Goal: Task Accomplishment & Management: Complete application form

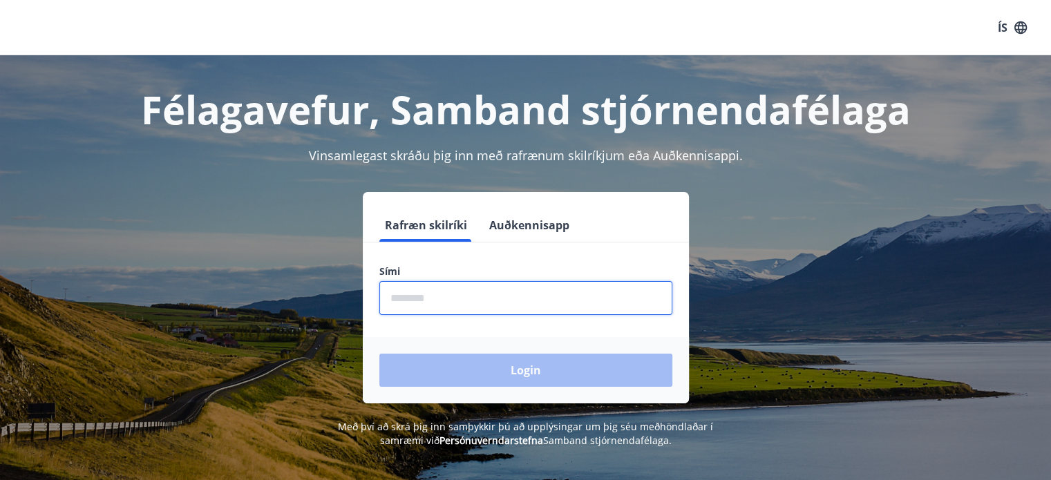
click at [409, 303] on input "phone" at bounding box center [525, 298] width 293 height 34
type input "********"
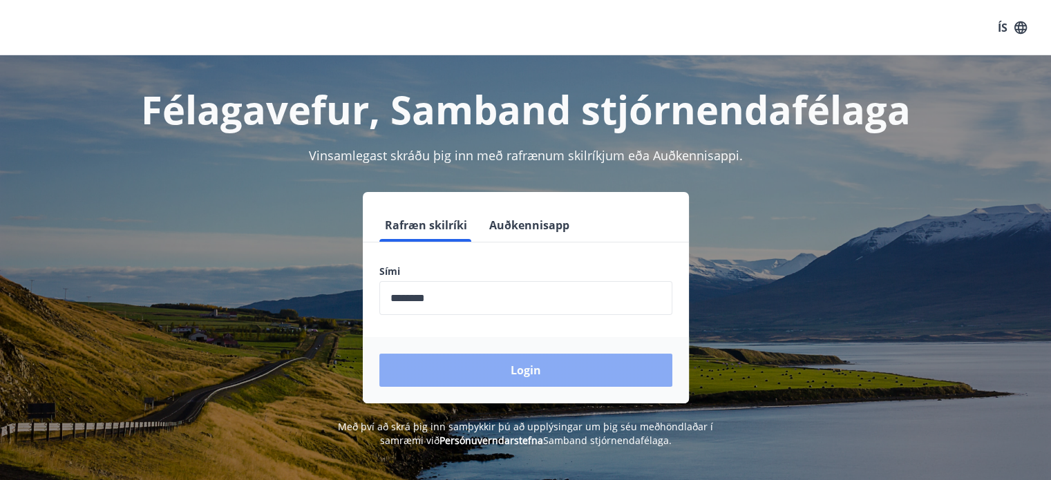
click at [519, 380] on button "Login" at bounding box center [525, 370] width 293 height 33
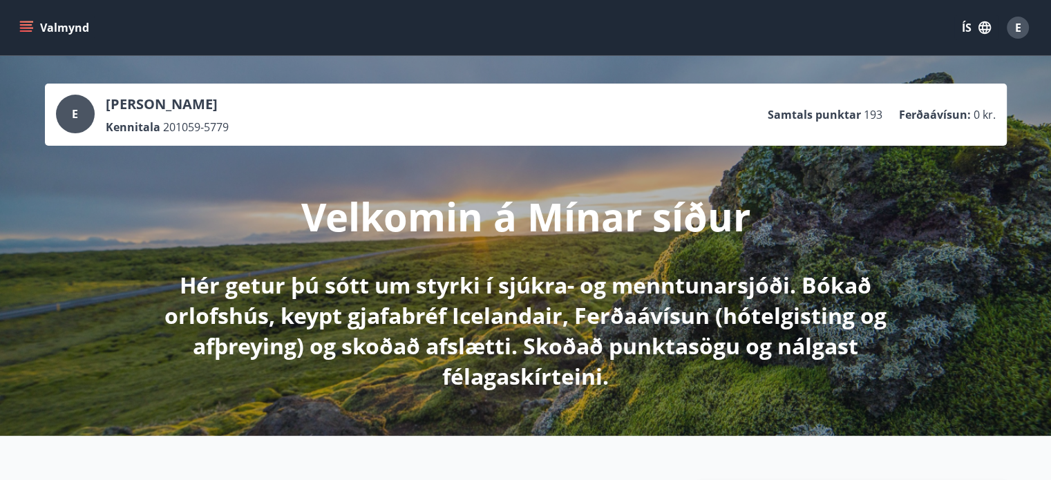
click at [70, 117] on div "E" at bounding box center [75, 114] width 39 height 39
click at [75, 109] on span "E" at bounding box center [75, 113] width 6 height 15
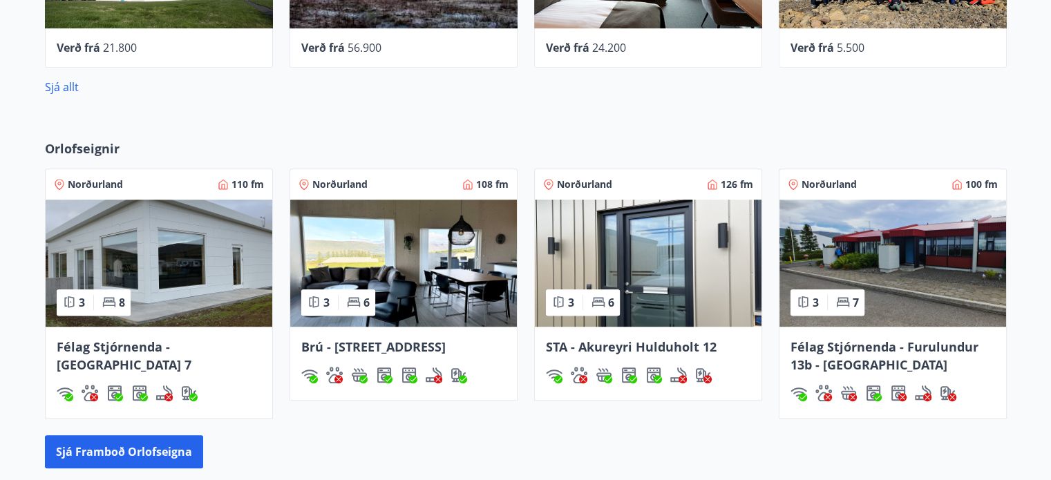
scroll to position [381, 0]
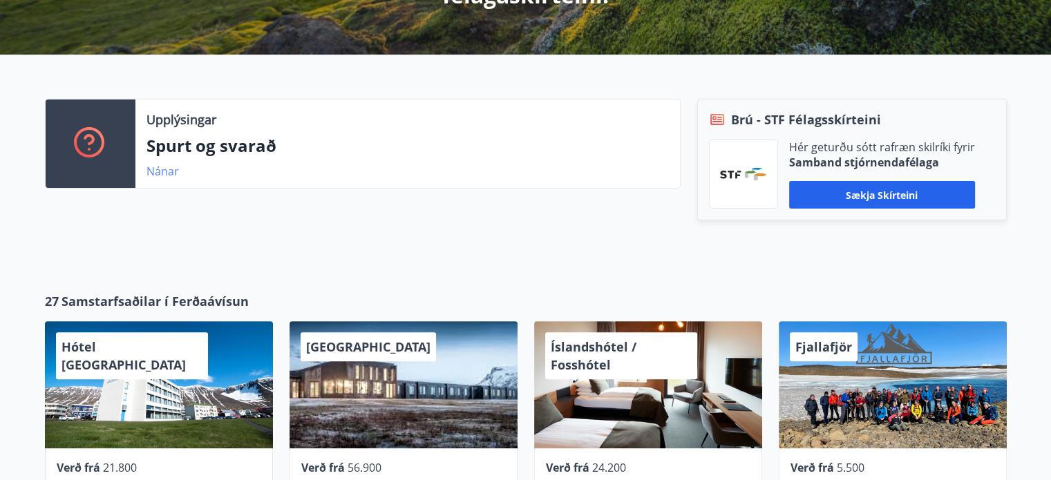
click at [162, 175] on link "Nánar" at bounding box center [162, 171] width 32 height 15
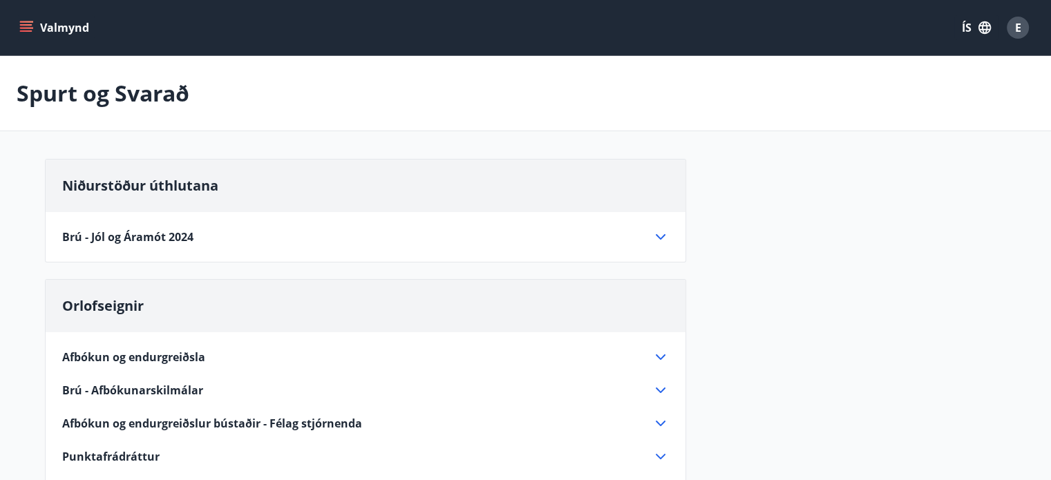
click at [31, 22] on icon "menu" at bounding box center [27, 21] width 15 height 1
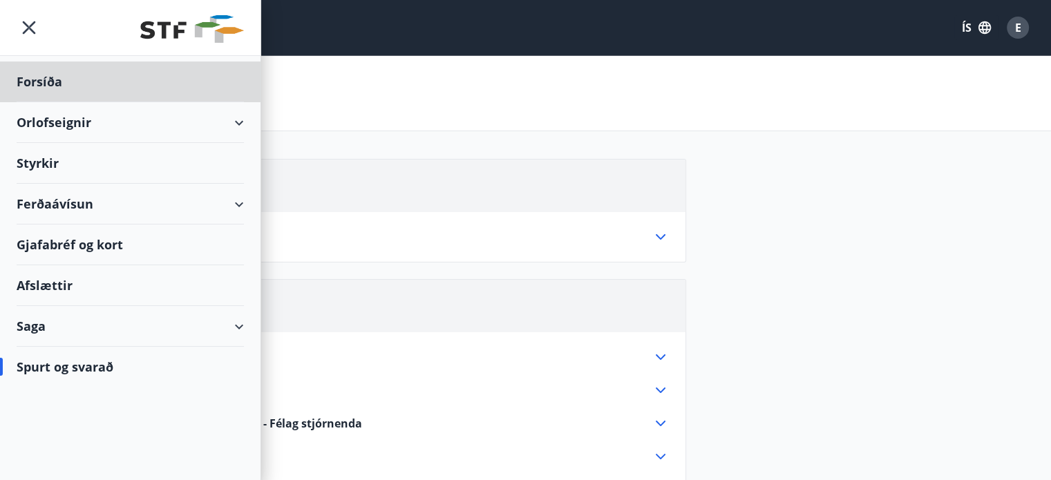
click at [45, 163] on div "Styrkir" at bounding box center [130, 163] width 227 height 41
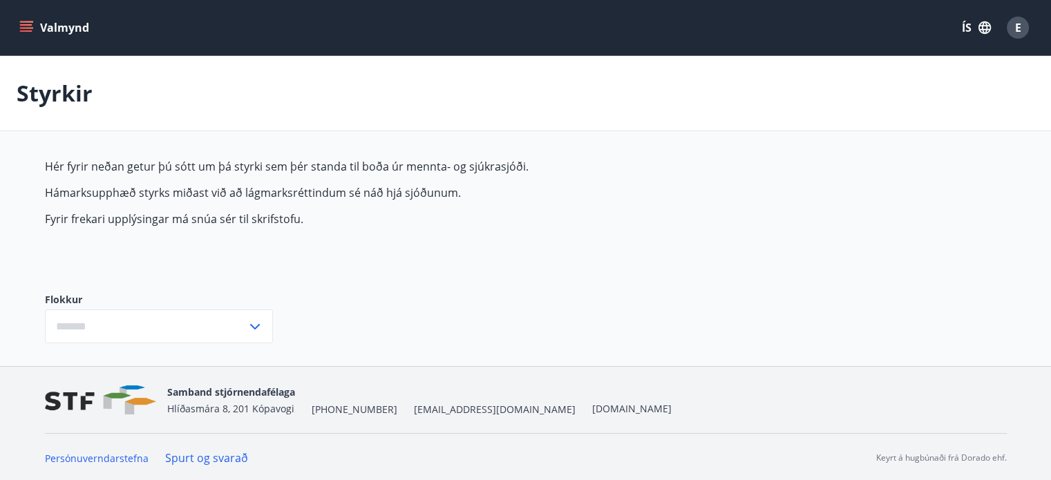
type input "***"
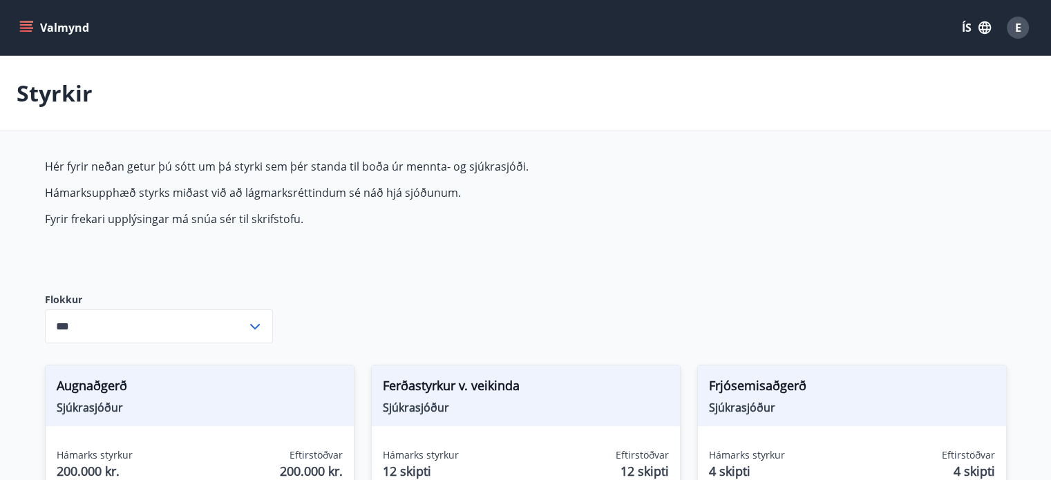
click at [247, 323] on icon at bounding box center [255, 326] width 17 height 17
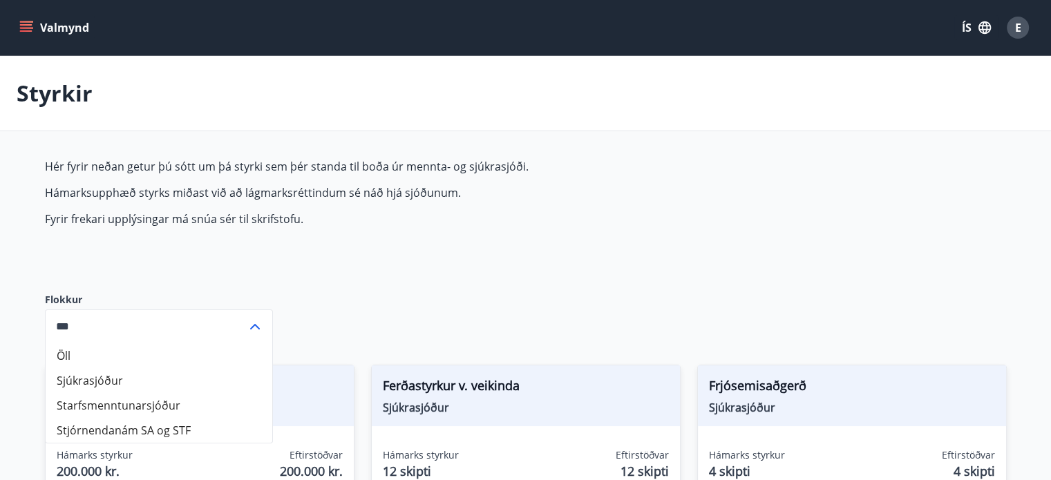
click at [263, 325] on icon at bounding box center [255, 326] width 17 height 17
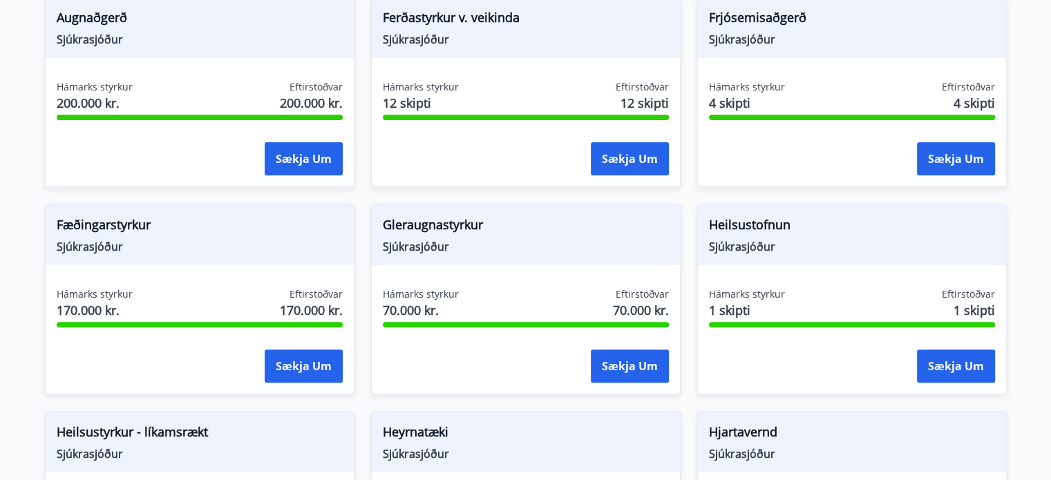
scroll to position [405, 0]
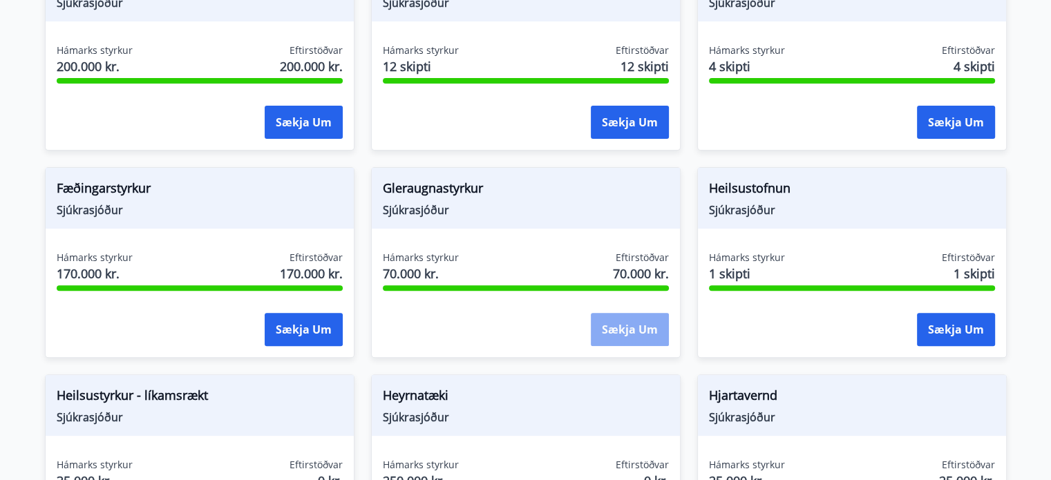
click at [628, 328] on button "Sækja um" at bounding box center [630, 329] width 78 height 33
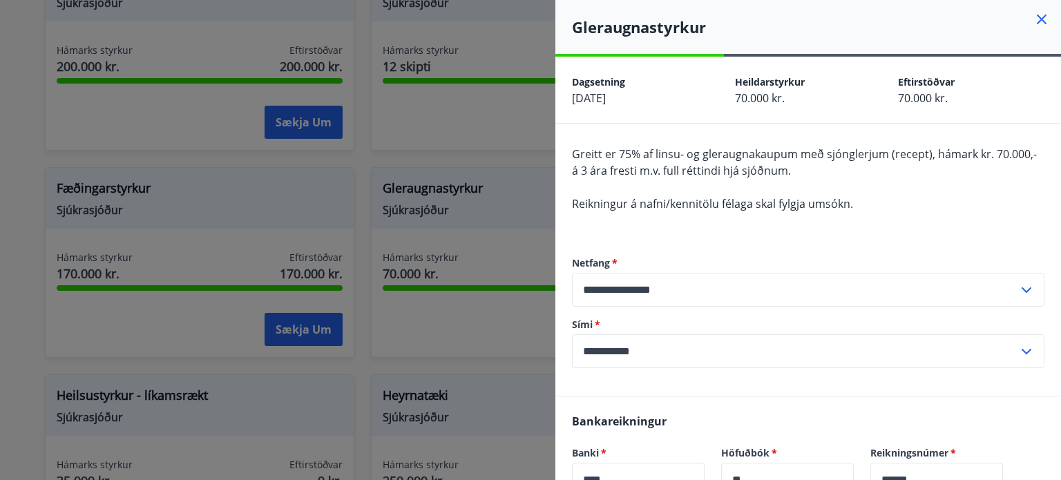
click at [403, 314] on div at bounding box center [530, 240] width 1061 height 480
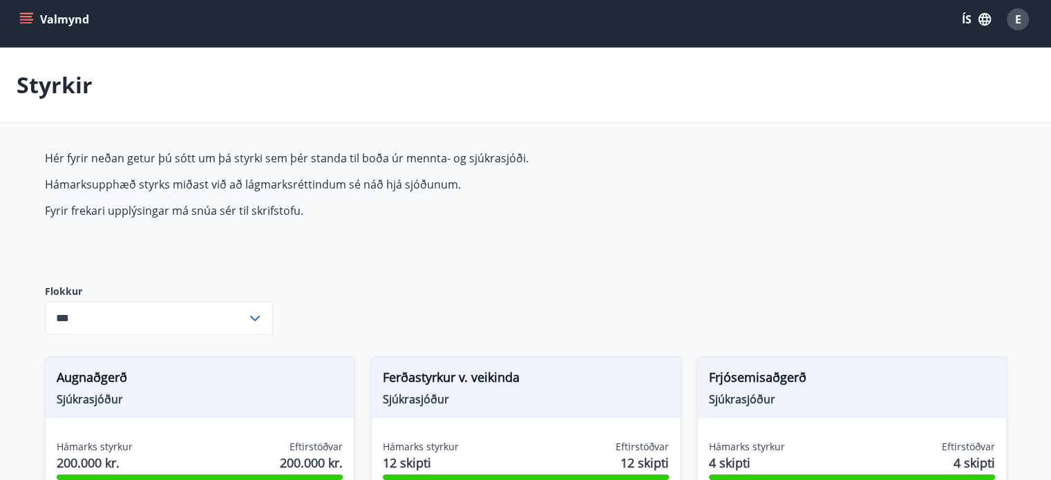
scroll to position [0, 0]
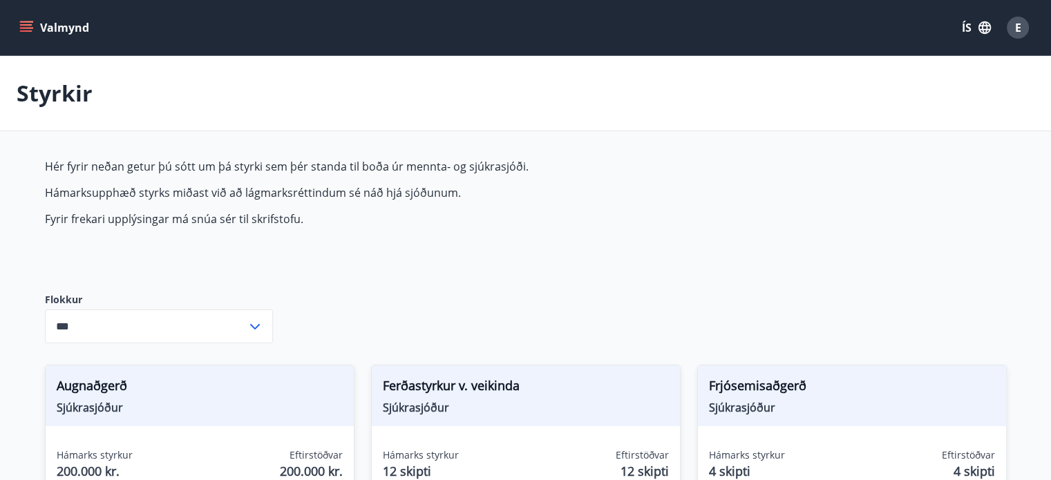
click at [25, 21] on icon "menu" at bounding box center [26, 28] width 14 height 14
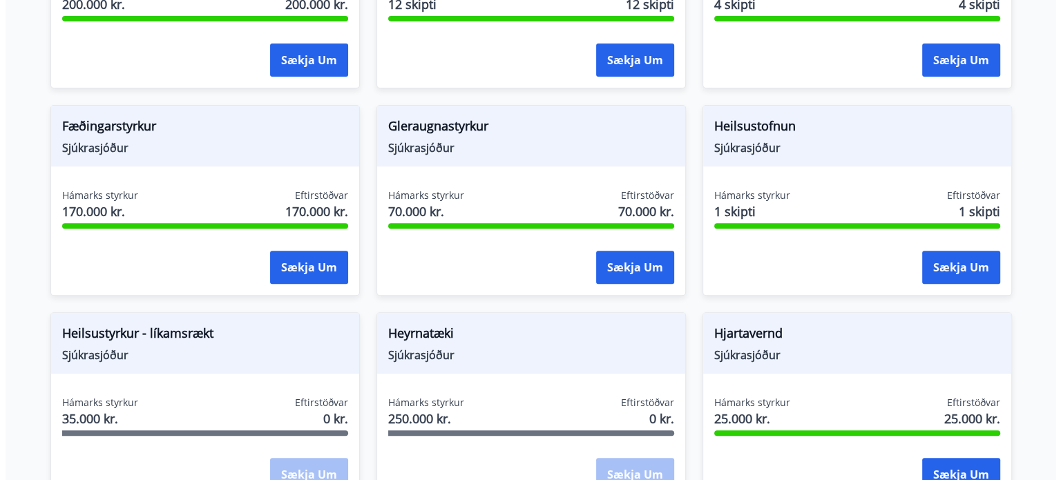
scroll to position [488, 0]
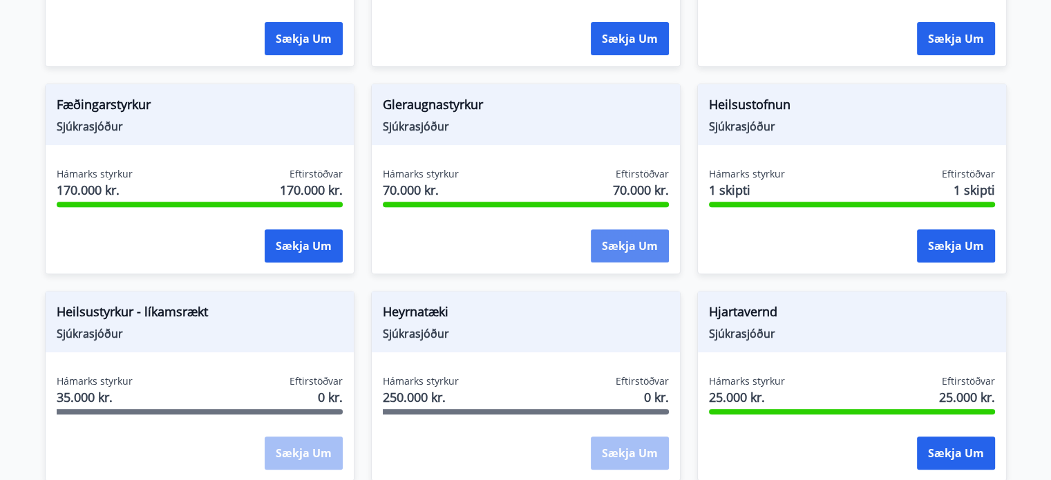
click at [608, 239] on button "Sækja um" at bounding box center [630, 245] width 78 height 33
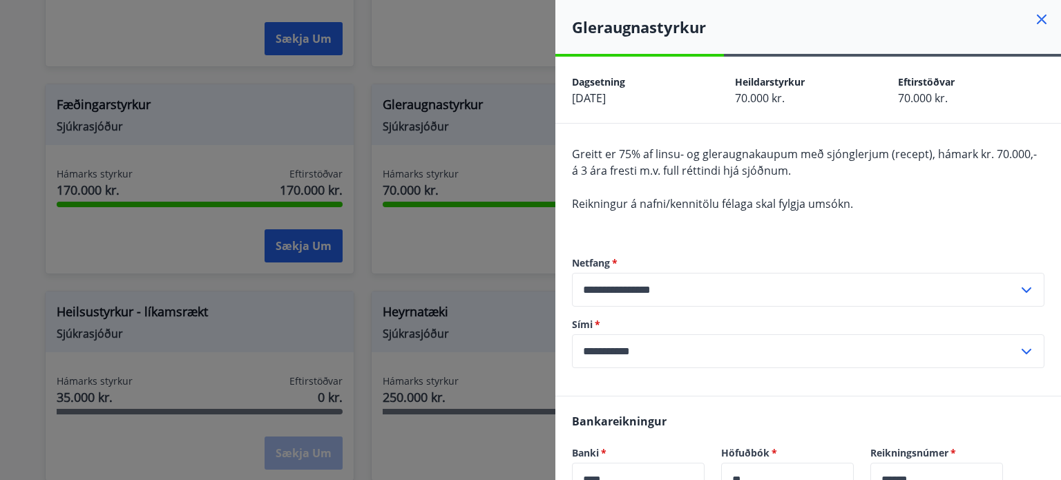
click at [608, 239] on div "**********" at bounding box center [808, 312] width 473 height 167
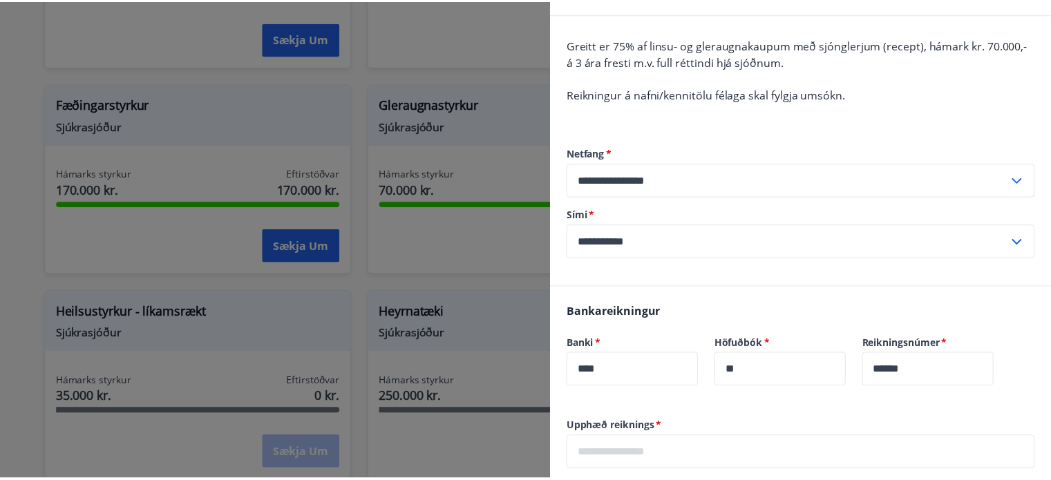
scroll to position [111, 0]
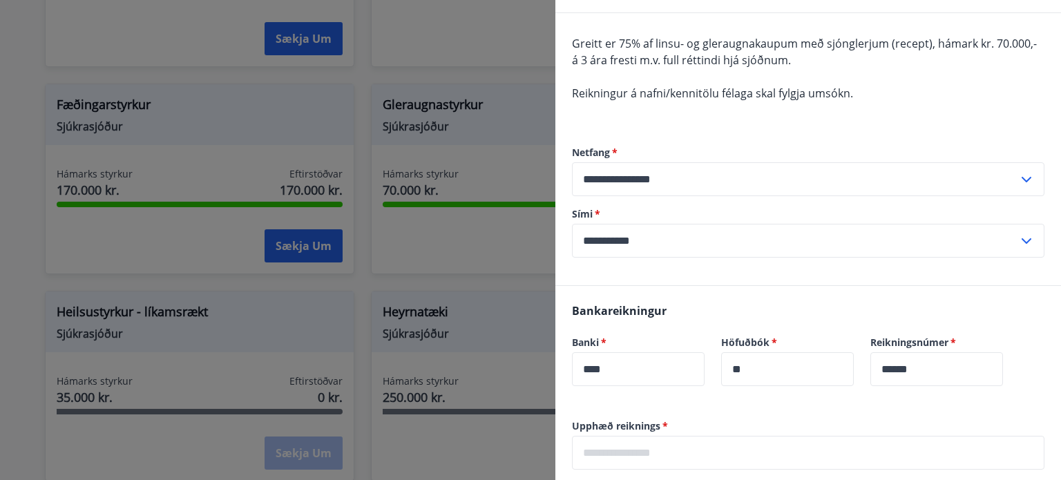
click at [208, 369] on div at bounding box center [530, 240] width 1061 height 480
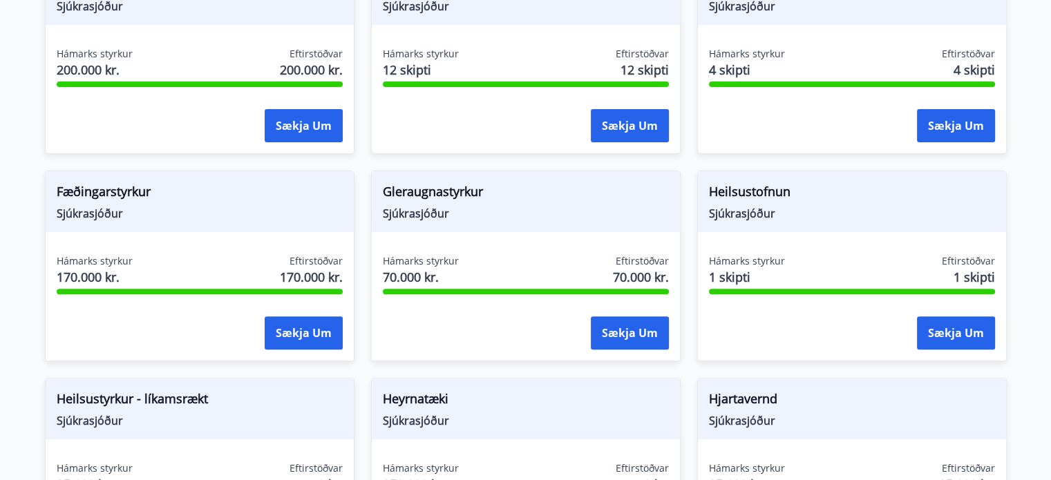
scroll to position [0, 0]
